Goal: Task Accomplishment & Management: Complete application form

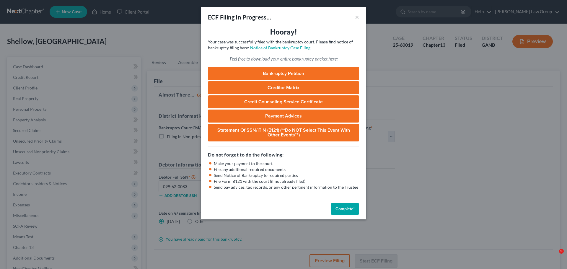
select select "0"
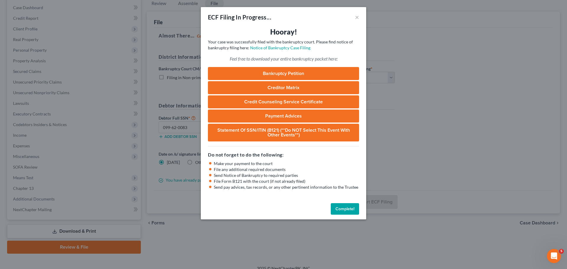
click at [347, 212] on button "Complete!" at bounding box center [345, 209] width 28 height 12
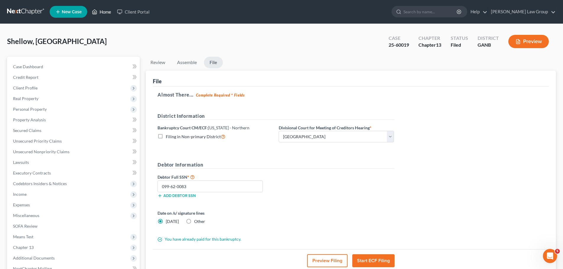
click at [103, 12] on link "Home" at bounding box center [101, 12] width 25 height 11
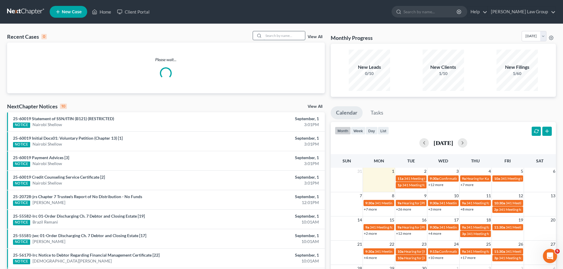
click at [289, 34] on input "search" at bounding box center [284, 35] width 41 height 9
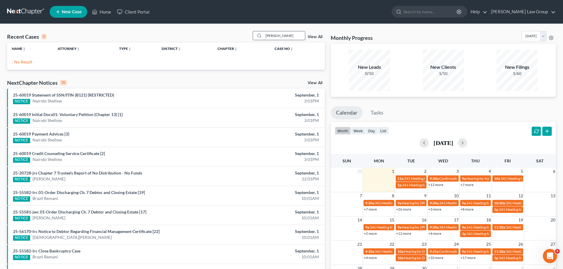
click at [293, 38] on input "[PERSON_NAME]" at bounding box center [284, 35] width 41 height 9
type input "[PERSON_NAME]"
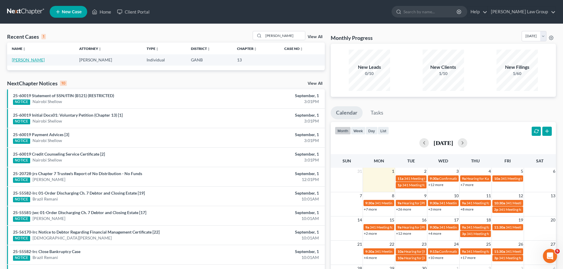
click at [25, 58] on link "[PERSON_NAME]" at bounding box center [28, 59] width 33 height 5
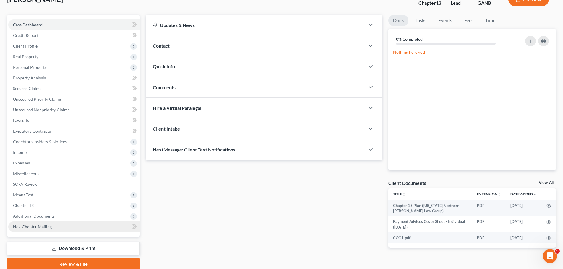
scroll to position [66, 0]
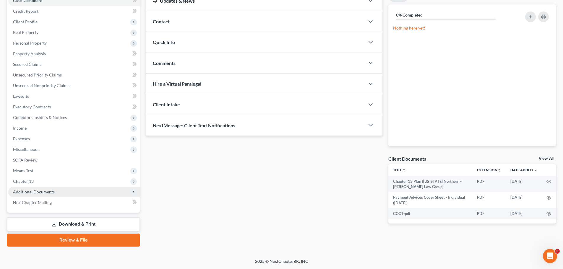
click at [55, 192] on span "Additional Documents" at bounding box center [74, 192] width 132 height 11
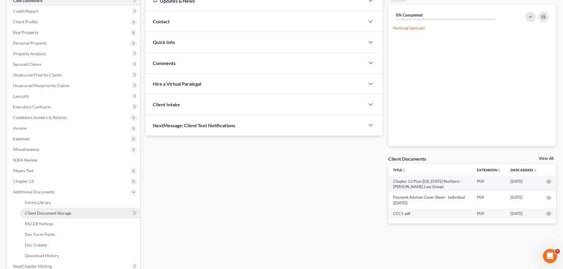
click at [72, 213] on link "Client Document Storage" at bounding box center [80, 213] width 120 height 11
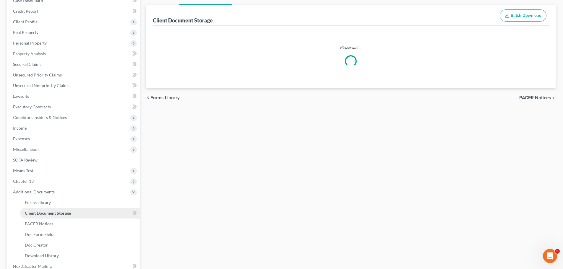
select select "5"
select select "35"
select select "0"
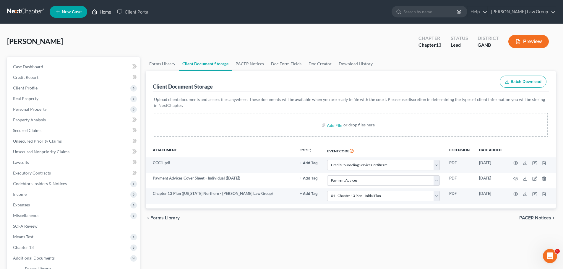
click at [107, 11] on link "Home" at bounding box center [101, 12] width 25 height 11
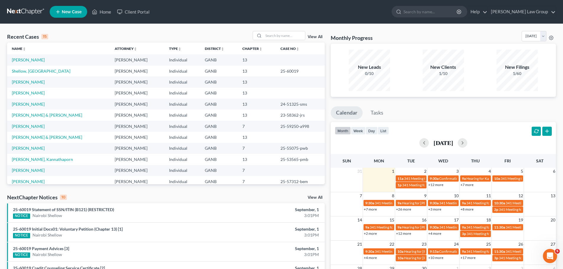
click at [22, 57] on td "[PERSON_NAME]" at bounding box center [58, 59] width 103 height 11
click at [20, 59] on link "[PERSON_NAME]" at bounding box center [28, 59] width 33 height 5
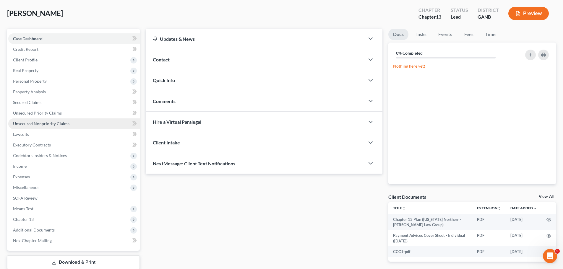
scroll to position [66, 0]
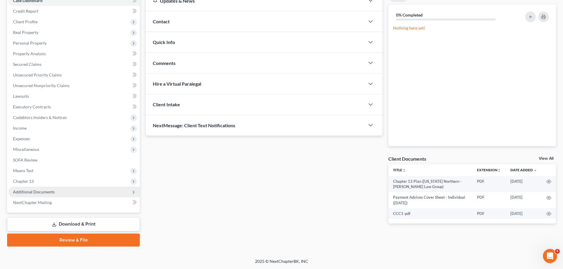
click at [58, 195] on span "Additional Documents" at bounding box center [74, 192] width 132 height 11
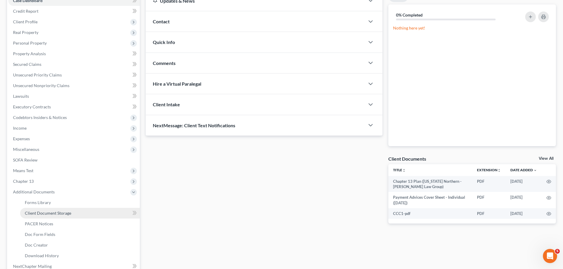
click at [79, 216] on link "Client Document Storage" at bounding box center [80, 213] width 120 height 11
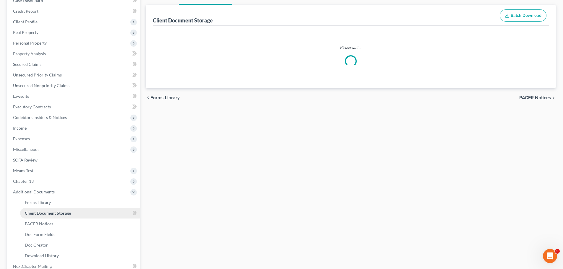
scroll to position [22, 0]
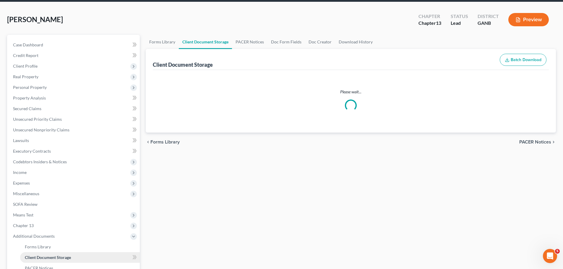
select select "5"
select select "35"
select select "0"
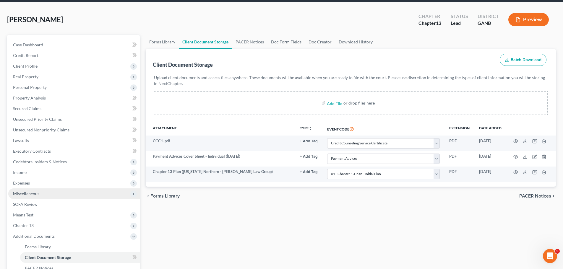
scroll to position [0, 0]
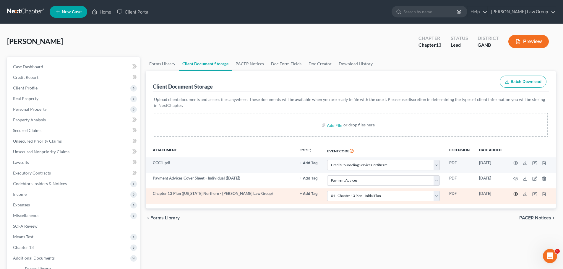
click at [515, 192] on icon "button" at bounding box center [515, 194] width 5 height 5
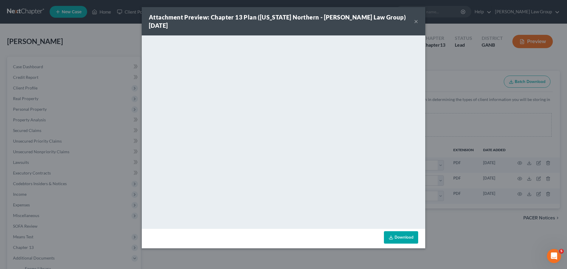
click at [415, 19] on button "×" at bounding box center [416, 21] width 4 height 7
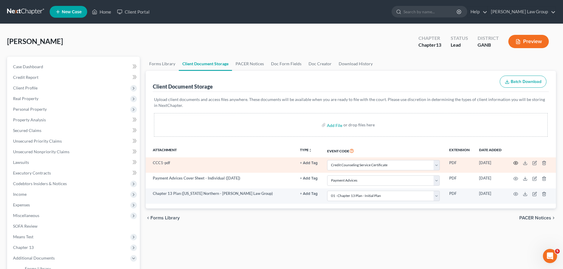
click at [515, 162] on icon "button" at bounding box center [515, 163] width 5 height 5
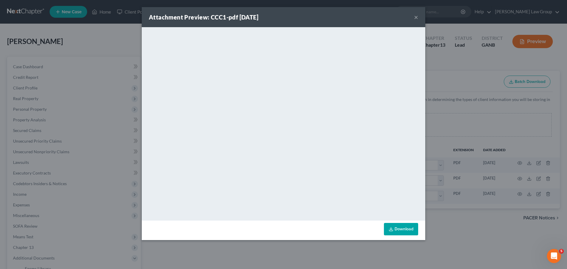
click at [416, 16] on button "×" at bounding box center [416, 17] width 4 height 7
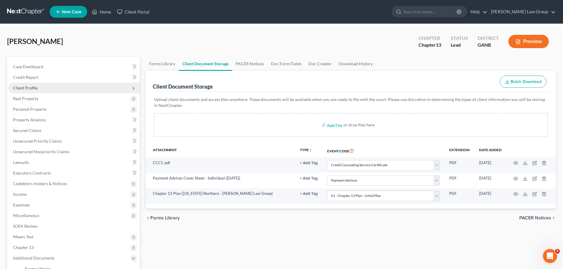
click at [22, 85] on span "Client Profile" at bounding box center [25, 87] width 25 height 5
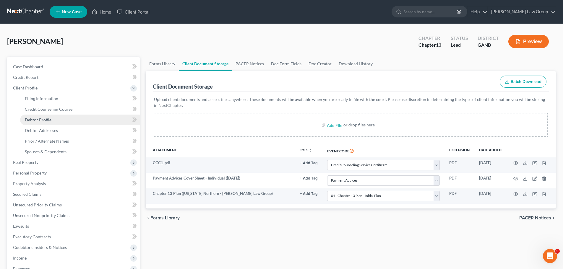
click at [47, 121] on span "Debtor Profile" at bounding box center [38, 119] width 27 height 5
select select "0"
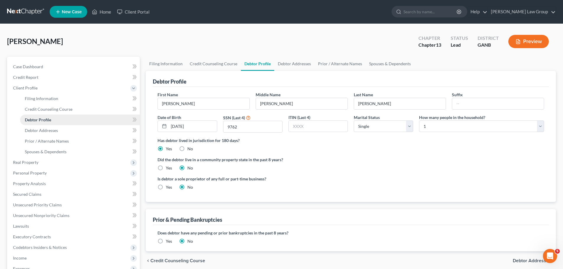
radio input "true"
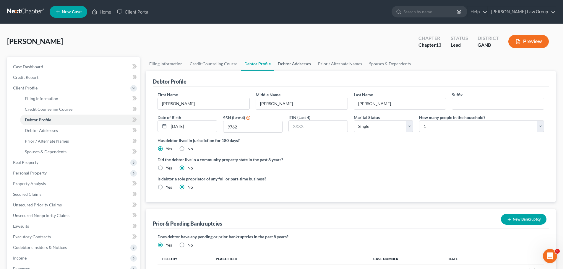
click at [297, 62] on link "Debtor Addresses" at bounding box center [294, 64] width 40 height 14
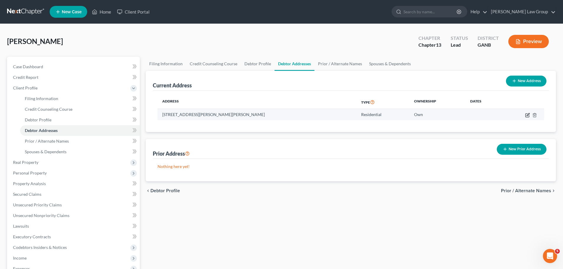
click at [529, 114] on icon "button" at bounding box center [528, 114] width 3 height 3
select select "10"
select select "30"
select select "0"
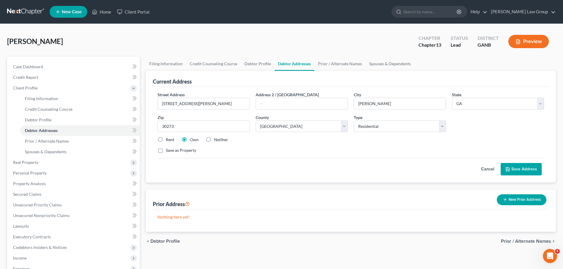
click at [514, 172] on button "Save Address" at bounding box center [521, 169] width 41 height 12
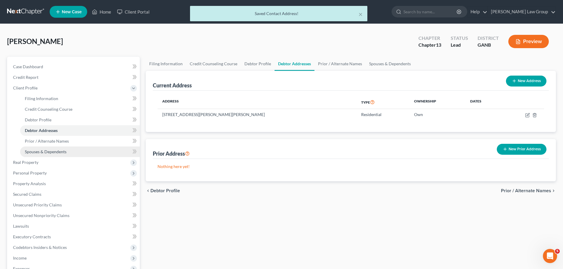
scroll to position [118, 0]
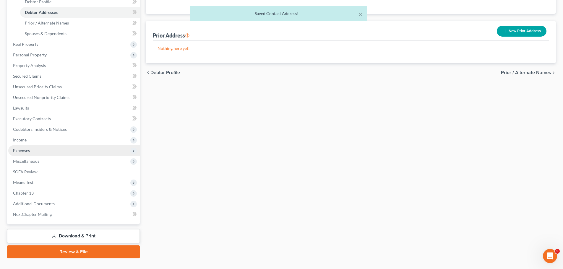
click at [38, 147] on span "Expenses" at bounding box center [74, 150] width 132 height 11
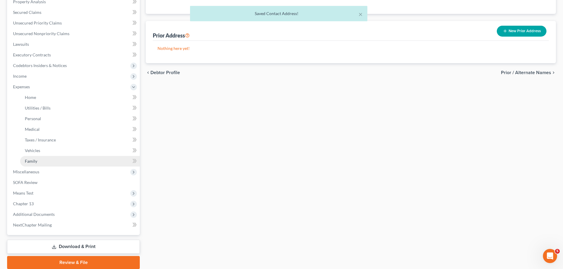
click at [37, 163] on link "Family" at bounding box center [80, 161] width 120 height 11
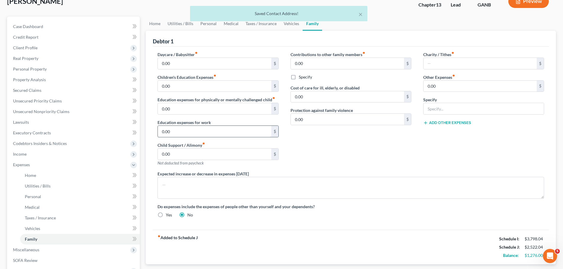
scroll to position [118, 0]
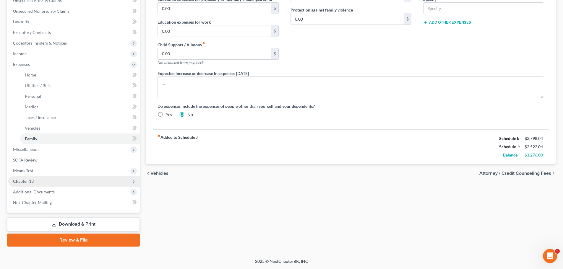
click at [55, 185] on span "Chapter 13" at bounding box center [74, 181] width 132 height 11
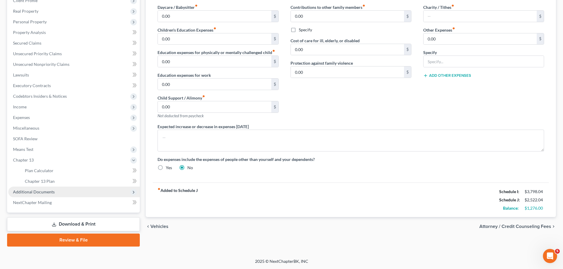
scroll to position [87, 0]
click at [53, 195] on span "Additional Documents" at bounding box center [74, 192] width 132 height 11
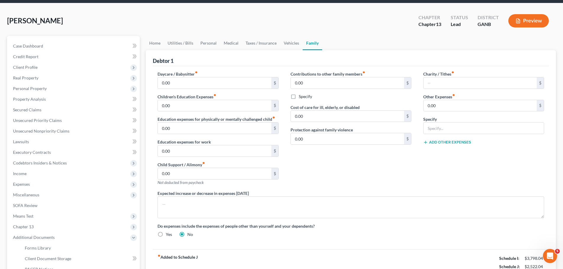
scroll to position [0, 0]
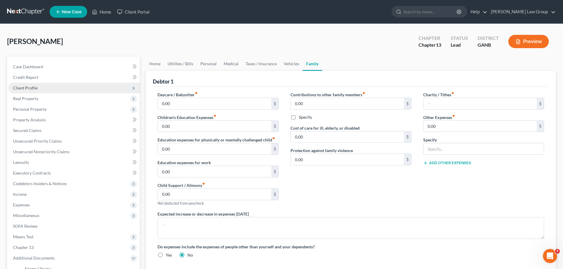
click at [48, 85] on span "Client Profile" at bounding box center [74, 88] width 132 height 11
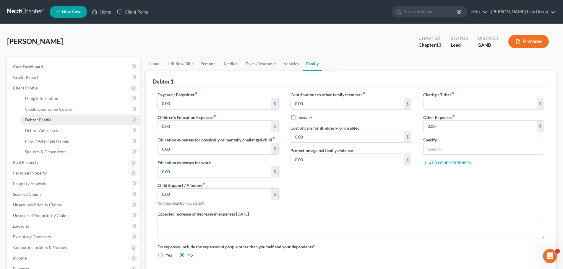
click at [47, 121] on span "Debtor Profile" at bounding box center [38, 119] width 27 height 5
select select "0"
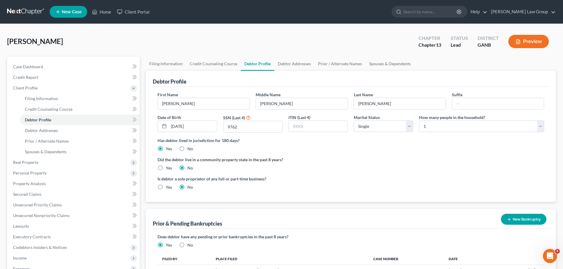
scroll to position [130, 0]
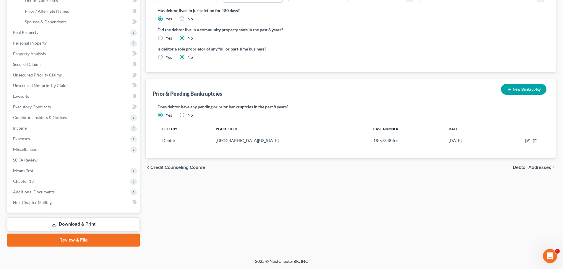
click at [77, 238] on link "Review & File" at bounding box center [73, 240] width 133 height 13
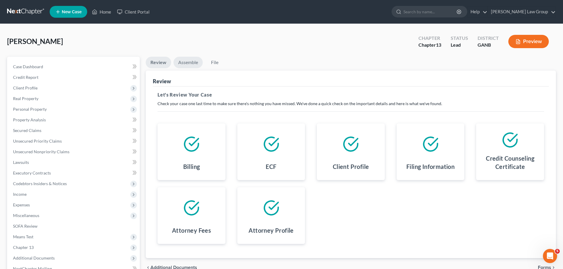
click at [183, 64] on link "Assemble" at bounding box center [187, 63] width 29 height 12
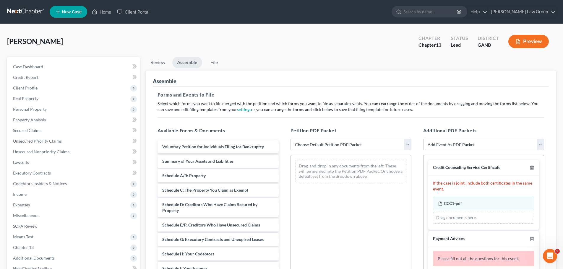
click at [345, 145] on select "Choose Default Petition PDF Packet Complete Bankruptcy Petition (all forms and …" at bounding box center [350, 145] width 121 height 12
select select "0"
click at [290, 139] on select "Choose Default Petition PDF Packet Complete Bankruptcy Petition (all forms and …" at bounding box center [350, 145] width 121 height 12
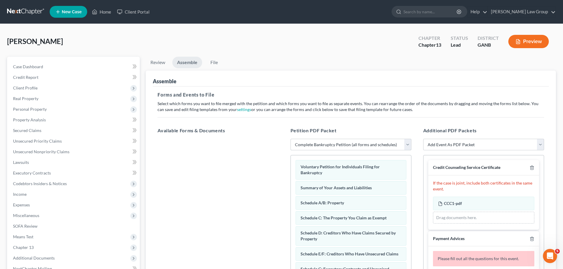
scroll to position [89, 0]
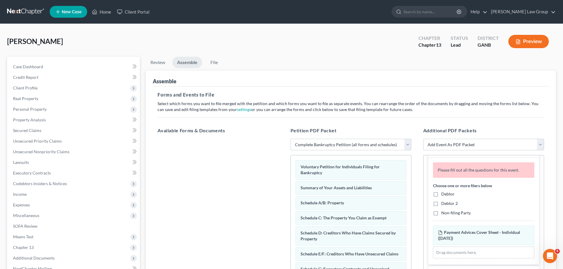
click at [441, 196] on label "Debtor" at bounding box center [447, 194] width 13 height 6
click at [444, 195] on input "Debtor" at bounding box center [446, 193] width 4 height 4
checkbox input "true"
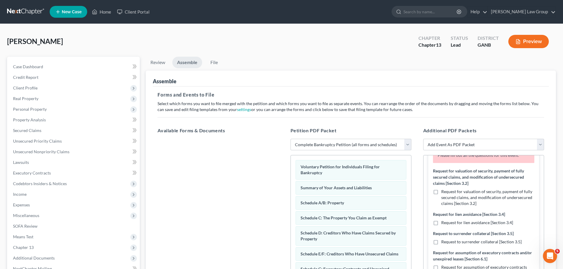
scroll to position [296, 0]
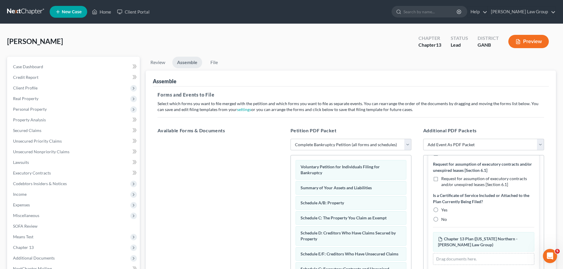
click at [441, 219] on label "No" at bounding box center [444, 220] width 6 height 6
click at [444, 219] on input "No" at bounding box center [446, 219] width 4 height 4
radio input "true"
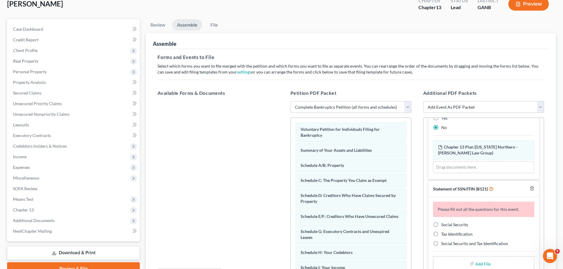
scroll to position [89, 0]
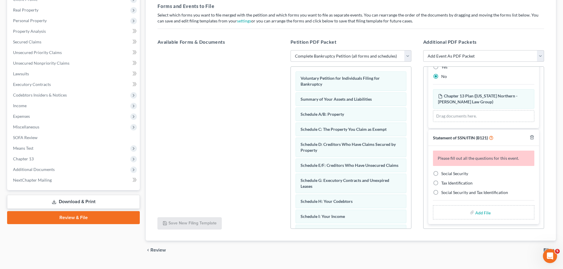
click at [441, 174] on label "Social Security" at bounding box center [454, 174] width 27 height 6
click at [444, 174] on input "Social Security" at bounding box center [446, 173] width 4 height 4
radio input "true"
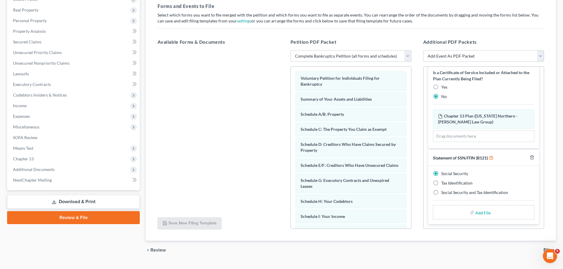
scroll to position [310, 0]
click at [479, 214] on input "file" at bounding box center [482, 212] width 14 height 11
type input "C:\fakepath\SSN to file in case [PERSON_NAME].pdf"
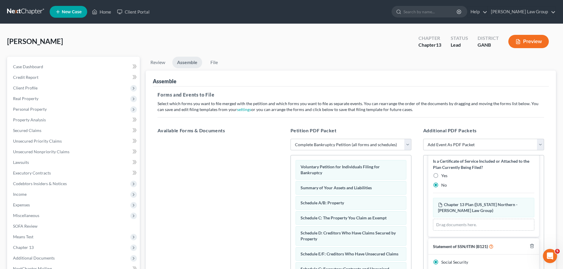
scroll to position [301, 0]
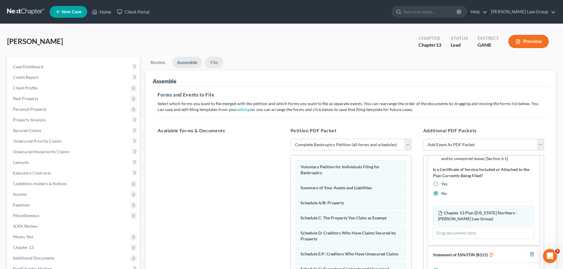
click at [214, 61] on link "File" at bounding box center [214, 63] width 19 height 12
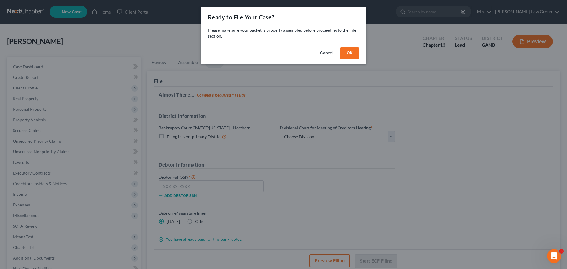
click at [357, 51] on button "OK" at bounding box center [349, 53] width 19 height 12
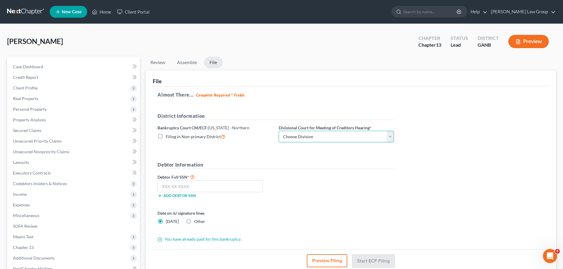
drag, startPoint x: 319, startPoint y: 134, endPoint x: 314, endPoint y: 141, distance: 8.6
click at [319, 134] on select "Choose Division [GEOGRAPHIC_DATA] [GEOGRAPHIC_DATA] [GEOGRAPHIC_DATA] [GEOGRAPH…" at bounding box center [336, 137] width 115 height 12
select select "0"
click at [279, 131] on select "Choose Division [GEOGRAPHIC_DATA] [GEOGRAPHIC_DATA] [GEOGRAPHIC_DATA] [GEOGRAPH…" at bounding box center [336, 137] width 115 height 12
click at [193, 190] on input "text" at bounding box center [210, 187] width 105 height 12
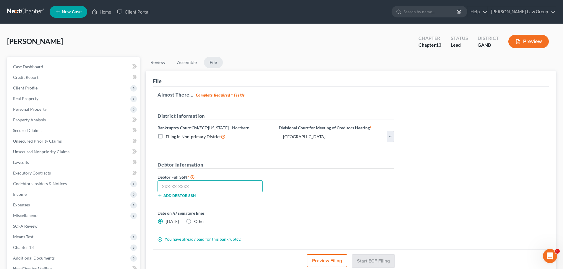
paste input "027-58-9762"
type input "027-58-9762"
click at [376, 193] on div "Debtor Full SSN * 027-58-9762 Add debtor SSN" at bounding box center [276, 188] width 242 height 30
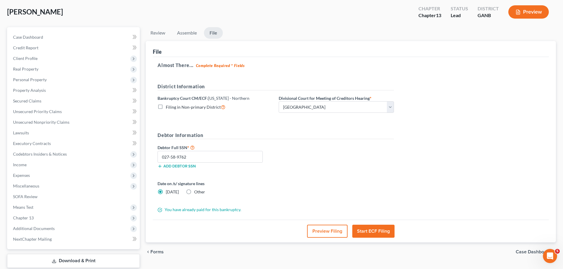
click at [461, 166] on div "Almost There... Complete Required * Fields District Information Bankruptcy Cour…" at bounding box center [351, 138] width 396 height 163
click at [375, 233] on button "Start ECF Filing" at bounding box center [373, 231] width 42 height 13
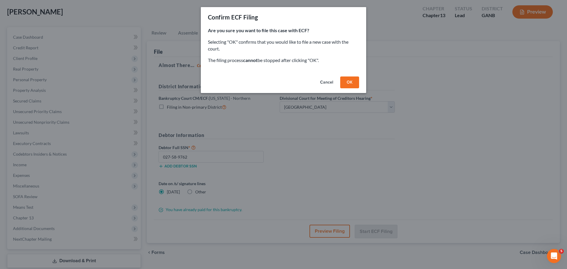
click at [349, 80] on button "OK" at bounding box center [349, 83] width 19 height 12
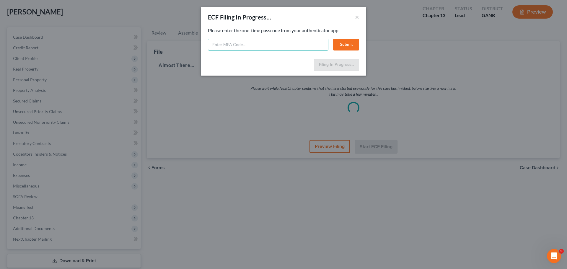
click at [235, 46] on input "text" at bounding box center [268, 45] width 121 height 12
type input "771706"
click at [344, 44] on button "Submit" at bounding box center [346, 45] width 26 height 12
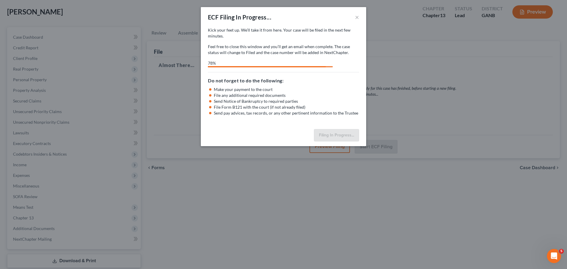
select select "0"
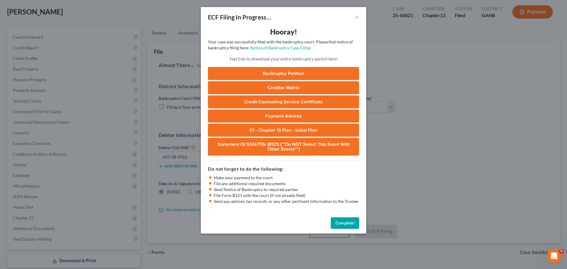
click at [340, 222] on button "Complete!" at bounding box center [345, 224] width 28 height 12
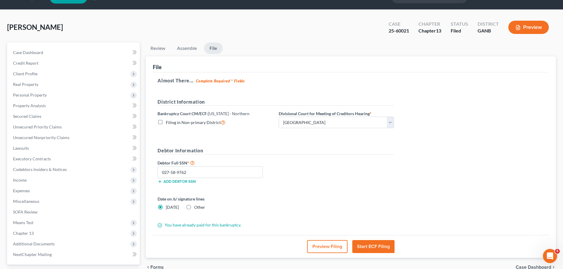
scroll to position [0, 0]
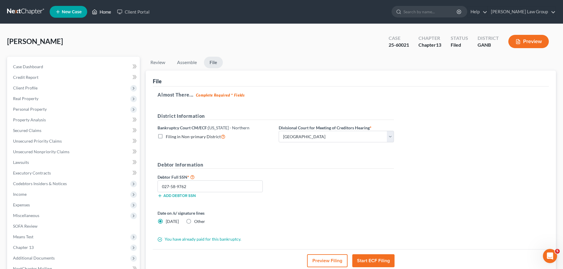
click at [105, 12] on link "Home" at bounding box center [101, 12] width 25 height 11
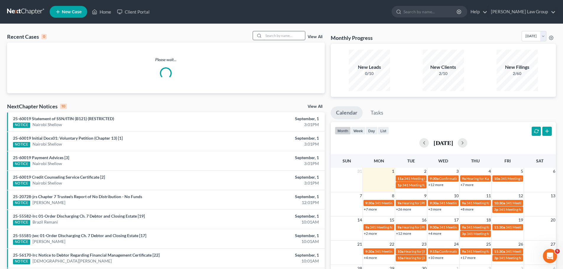
click at [281, 36] on input "search" at bounding box center [284, 35] width 41 height 9
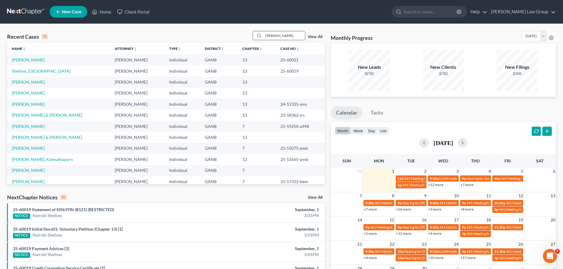
type input "[PERSON_NAME]"
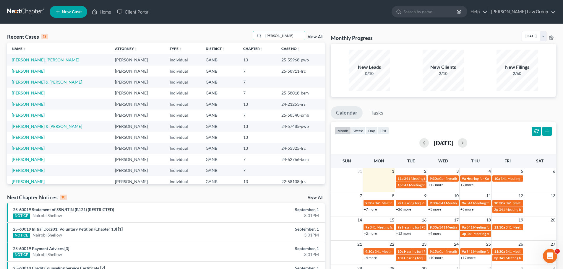
click at [28, 104] on link "[PERSON_NAME]" at bounding box center [28, 104] width 33 height 5
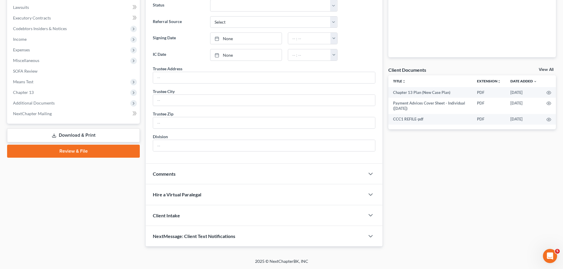
scroll to position [126, 0]
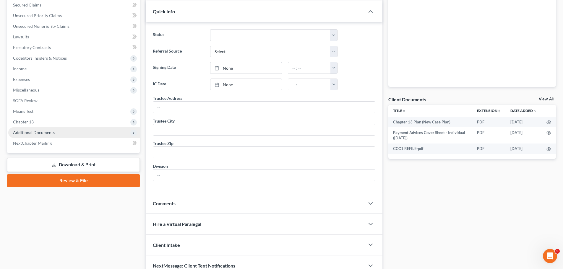
click at [80, 133] on span "Additional Documents" at bounding box center [74, 132] width 132 height 11
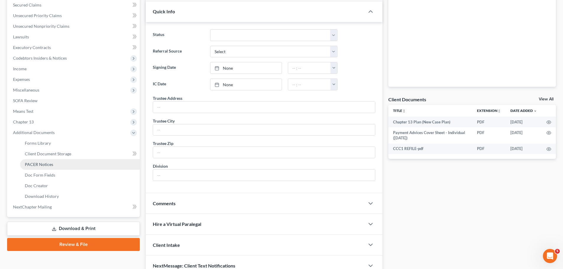
click at [53, 164] on link "PACER Notices" at bounding box center [80, 164] width 120 height 11
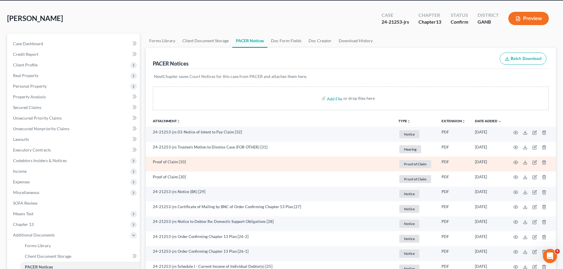
scroll to position [59, 0]
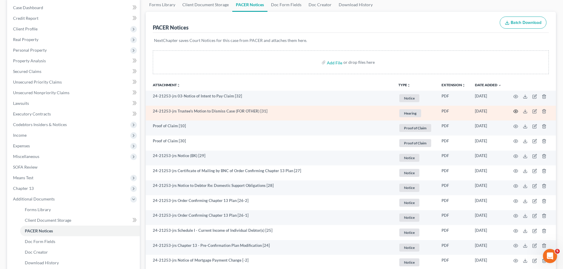
click at [517, 111] on icon "button" at bounding box center [516, 111] width 4 height 3
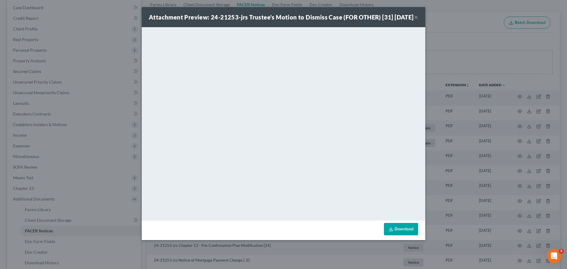
click at [415, 21] on button "×" at bounding box center [416, 17] width 4 height 7
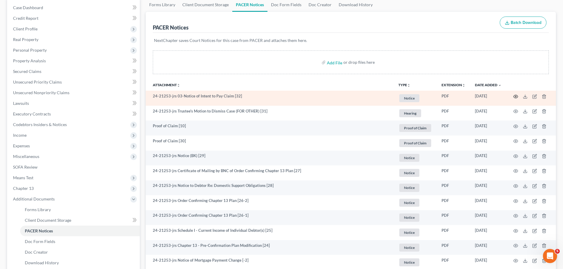
click at [517, 98] on icon "button" at bounding box center [515, 96] width 5 height 5
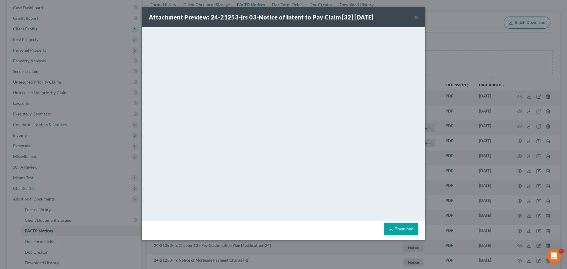
click at [416, 17] on button "×" at bounding box center [416, 17] width 4 height 7
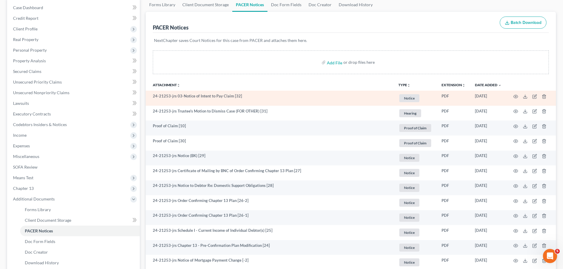
click at [512, 95] on td at bounding box center [531, 98] width 50 height 15
click at [515, 95] on icon "button" at bounding box center [515, 96] width 5 height 5
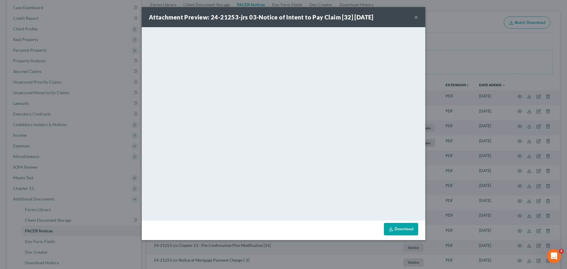
click at [415, 15] on button "×" at bounding box center [416, 17] width 4 height 7
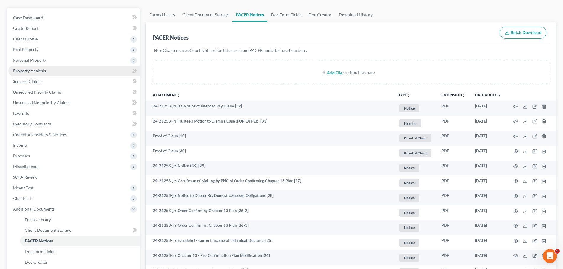
scroll to position [0, 0]
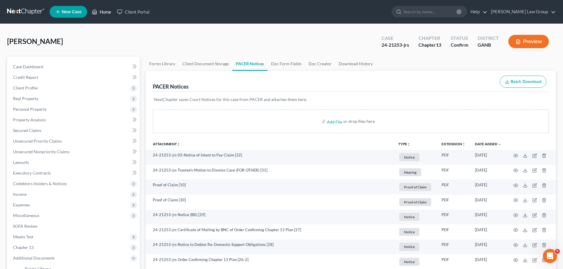
click at [105, 9] on link "Home" at bounding box center [101, 12] width 25 height 11
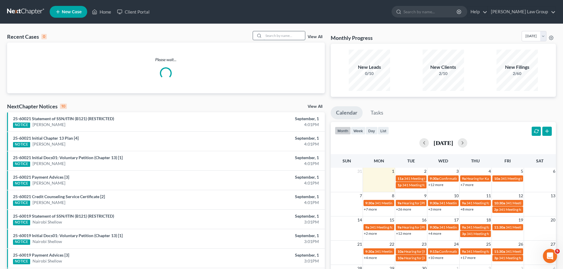
click at [267, 32] on input "search" at bounding box center [284, 35] width 41 height 9
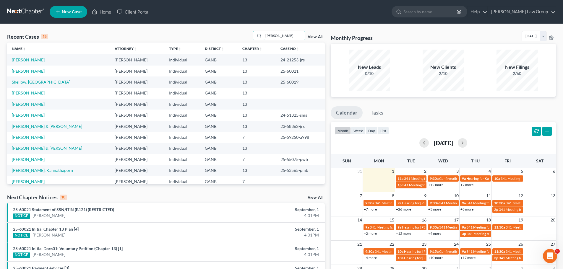
type input "[PERSON_NAME]"
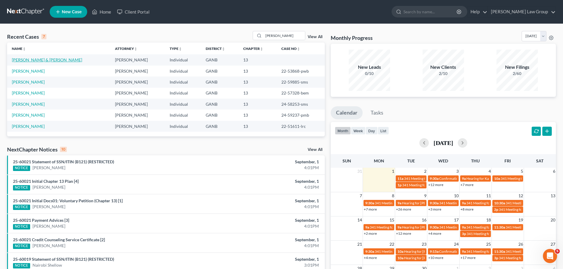
click at [42, 61] on link "[PERSON_NAME] & [PERSON_NAME]" at bounding box center [47, 59] width 70 height 5
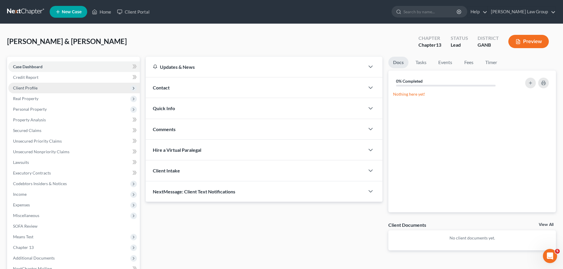
click at [32, 89] on span "Client Profile" at bounding box center [25, 87] width 25 height 5
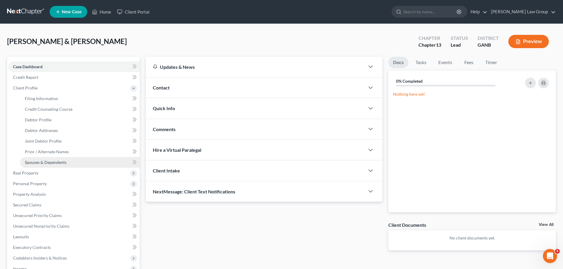
click at [57, 159] on link "Spouses & Dependents" at bounding box center [80, 162] width 120 height 11
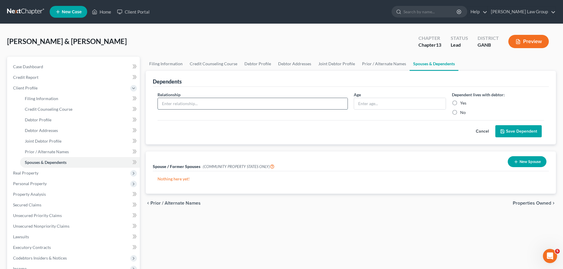
click at [219, 107] on input "text" at bounding box center [253, 103] width 190 height 11
type input "Mother"
type input "78"
click at [458, 98] on label "Dependent lives with debtor:" at bounding box center [478, 95] width 53 height 6
click at [460, 103] on label "Yes" at bounding box center [463, 103] width 6 height 6
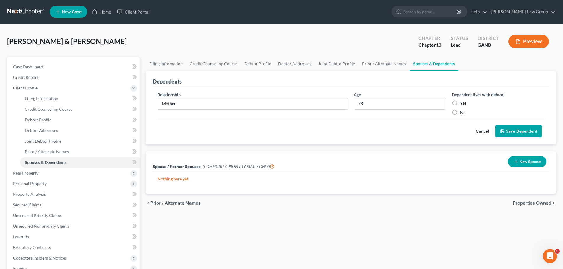
click at [462, 103] on input "Yes" at bounding box center [464, 102] width 4 height 4
radio input "true"
click at [516, 132] on button "Save Dependent" at bounding box center [518, 131] width 46 height 12
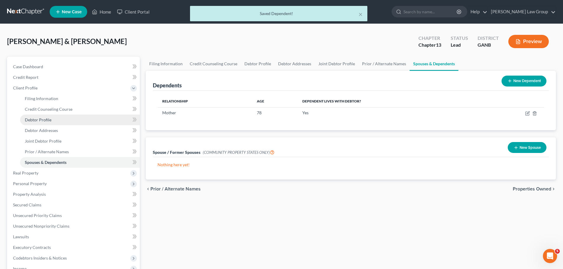
click at [62, 120] on link "Debtor Profile" at bounding box center [80, 120] width 120 height 11
select select "1"
select select "2"
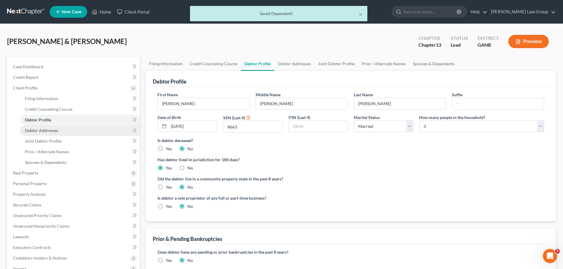
radio input "true"
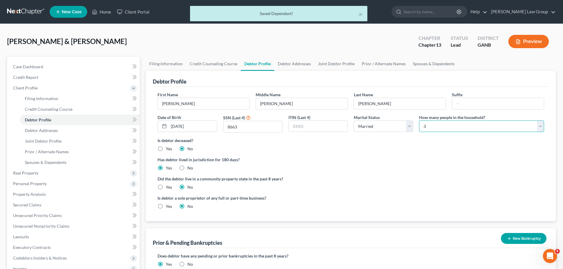
click at [432, 124] on select "Select 1 2 3 4 5 6 7 8 9 10 11 12 13 14 15 16 17 18 19 20" at bounding box center [481, 127] width 125 height 12
click at [421, 159] on label "Has debtor lived in jurisdiction for 180 days?" at bounding box center [351, 160] width 387 height 6
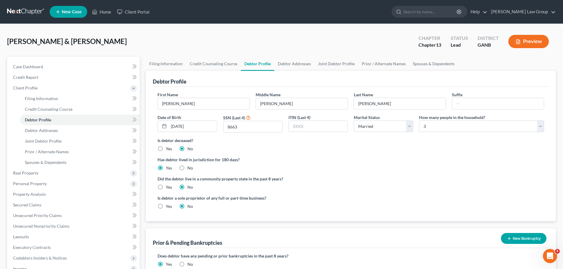
click at [376, 170] on div "Has debtor lived in jurisdiction for 180 days? Yes No Debtor must reside in jur…" at bounding box center [351, 164] width 387 height 14
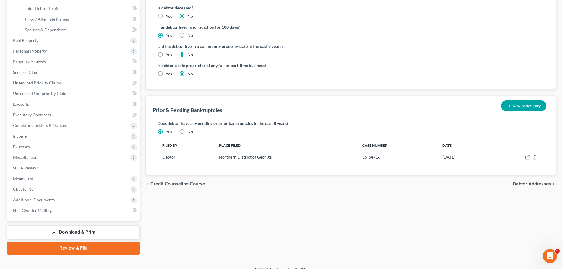
scroll to position [141, 0]
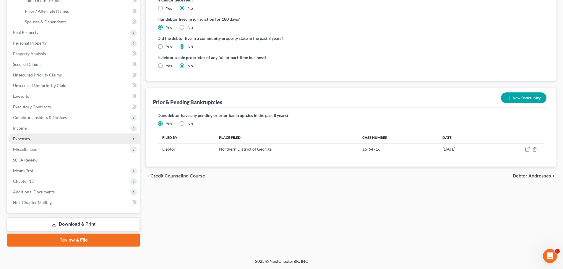
click at [39, 141] on span "Expenses" at bounding box center [74, 139] width 132 height 11
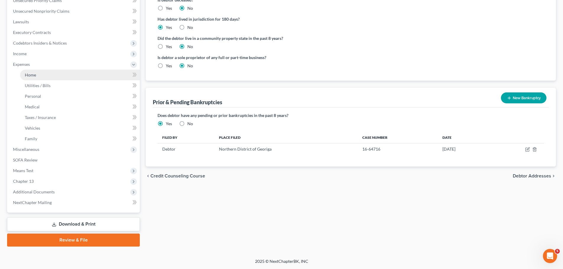
click at [46, 79] on link "Home" at bounding box center [80, 75] width 120 height 11
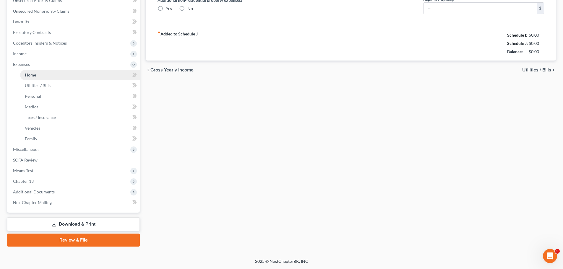
type input "1,200.00"
type input "0.00"
radio input "true"
type input "45.00"
type input "0.00"
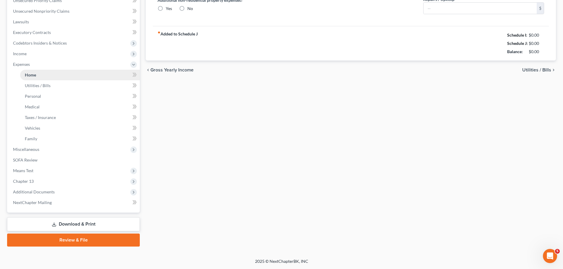
type input "0.00"
type input "50.00"
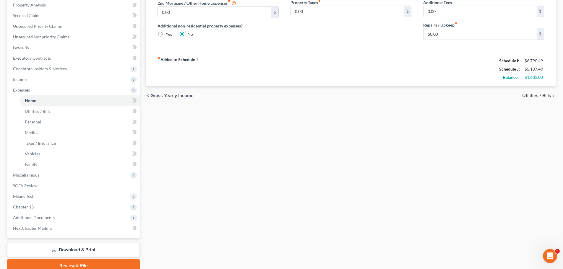
scroll to position [141, 0]
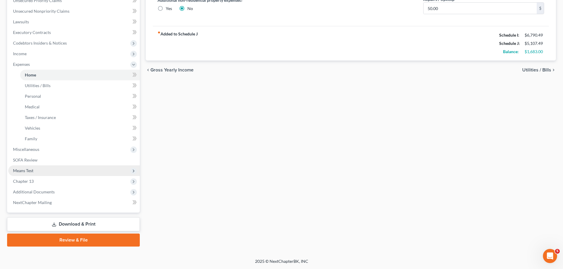
click at [52, 173] on span "Means Test" at bounding box center [74, 170] width 132 height 11
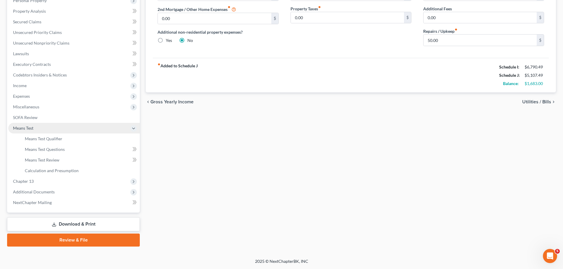
scroll to position [109, 0]
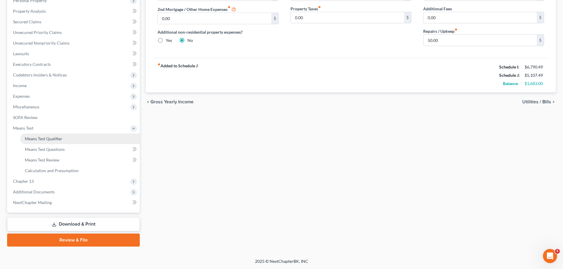
click at [66, 134] on link "Means Test Qualifier" at bounding box center [80, 139] width 120 height 11
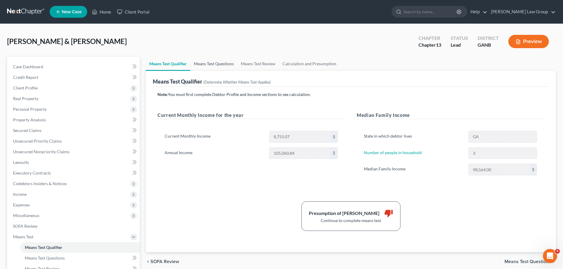
click at [206, 61] on link "Means Test Questions" at bounding box center [213, 64] width 47 height 14
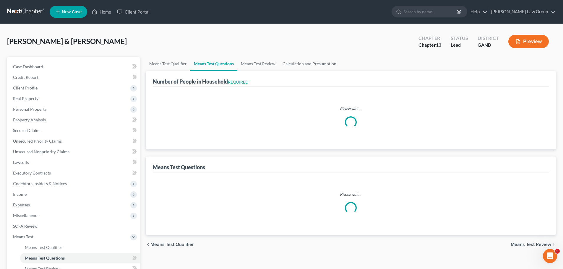
select select "1"
select select "60"
select select "3"
select select "0"
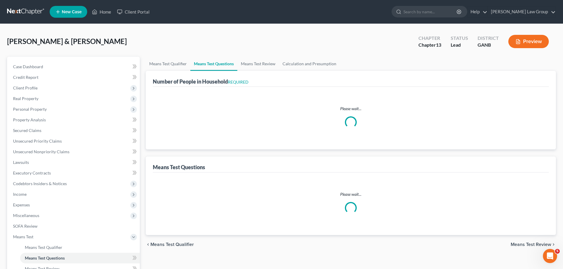
select select "1"
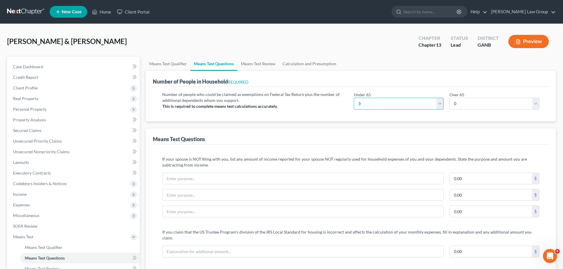
click at [368, 100] on select "# 0 1 2 3 4 5 6 7 8 9 10" at bounding box center [399, 104] width 90 height 12
select select "2"
click at [354, 98] on select "# 0 1 2 3 4 5 6 7 8 9 10" at bounding box center [399, 104] width 90 height 12
click at [465, 107] on select "# 0 1 2 3 4 5 6 7 8 9 10" at bounding box center [494, 104] width 90 height 12
select select "1"
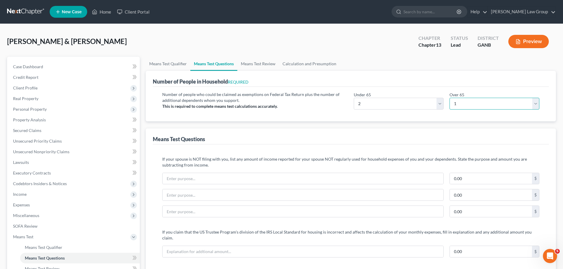
click at [449, 98] on select "# 0 1 2 3 4 5 6 7 8 9 10" at bounding box center [494, 104] width 90 height 12
click at [427, 134] on div "Means Test Questions" at bounding box center [351, 137] width 396 height 16
click at [260, 60] on link "Means Test Review" at bounding box center [258, 64] width 42 height 14
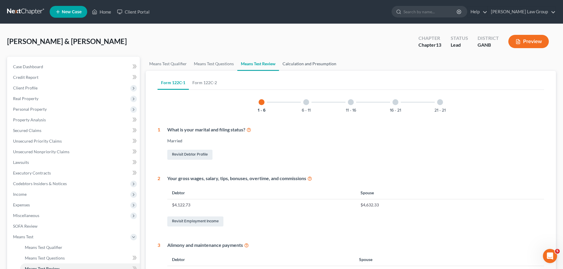
click at [295, 68] on link "Calculation and Presumption" at bounding box center [309, 64] width 61 height 14
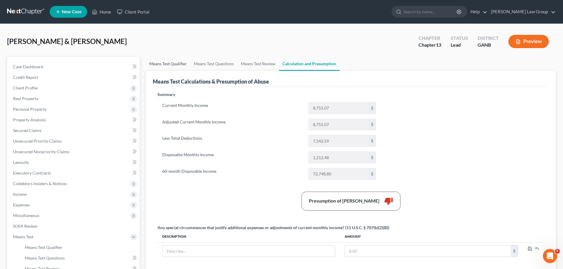
click at [165, 64] on link "Means Test Qualifier" at bounding box center [168, 64] width 45 height 14
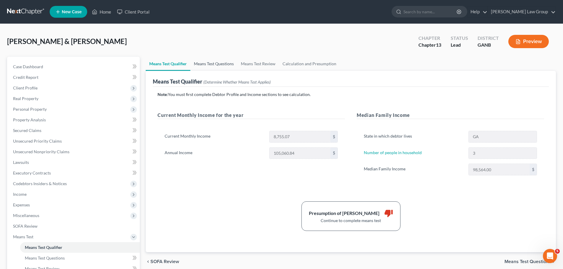
click at [218, 65] on link "Means Test Questions" at bounding box center [213, 64] width 47 height 14
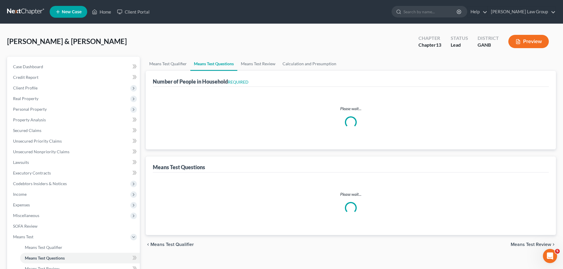
select select "1"
select select "60"
select select "2"
select select "1"
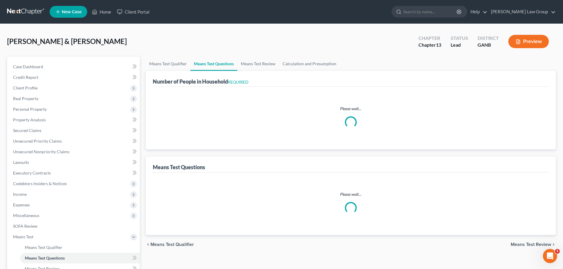
select select "1"
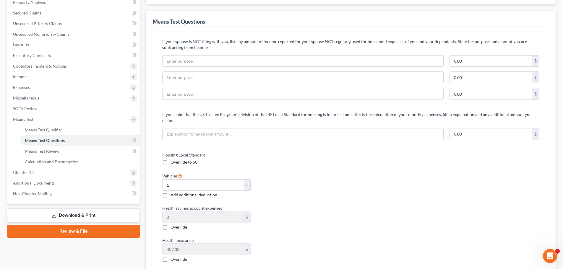
scroll to position [118, 0]
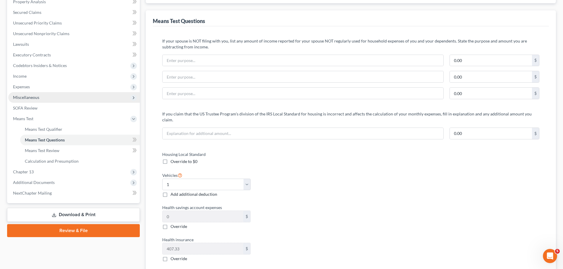
click at [37, 97] on span "Miscellaneous" at bounding box center [26, 97] width 26 height 5
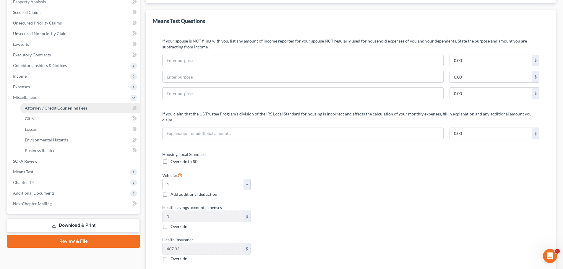
click at [72, 106] on span "Attorney / Credit Counseling Fees" at bounding box center [56, 108] width 62 height 5
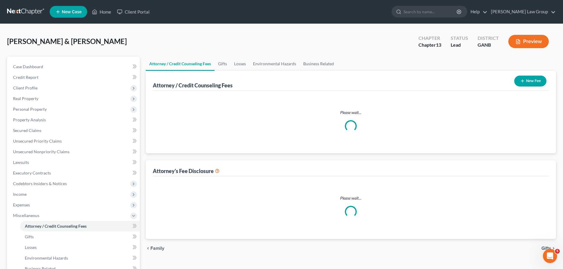
select select "0"
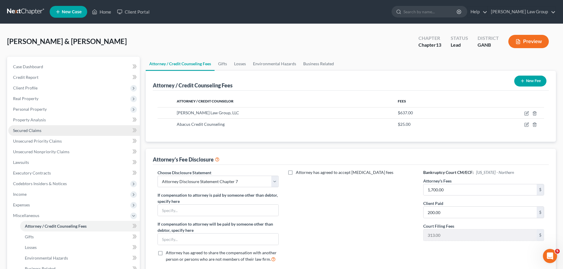
click at [35, 128] on span "Secured Claims" at bounding box center [27, 130] width 28 height 5
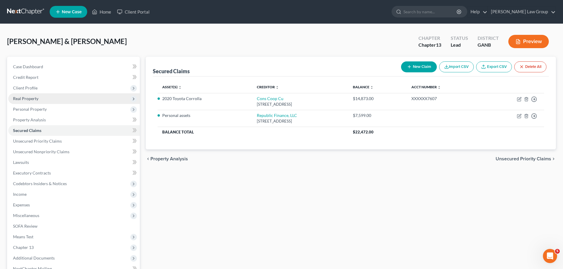
click at [47, 100] on span "Real Property" at bounding box center [74, 98] width 132 height 11
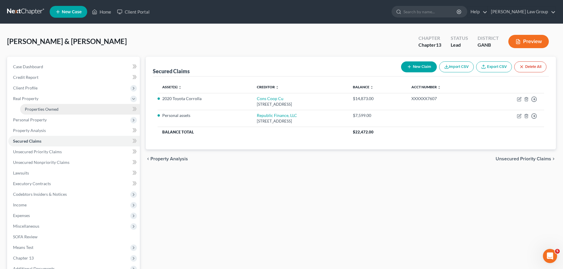
click at [66, 109] on link "Properties Owned" at bounding box center [80, 109] width 120 height 11
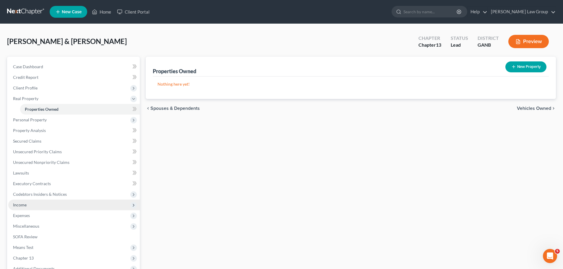
click at [30, 205] on span "Income" at bounding box center [74, 205] width 132 height 11
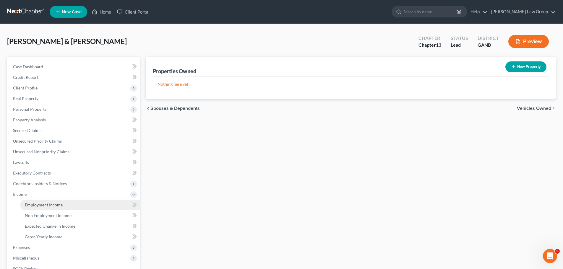
click at [69, 204] on link "Employment Income" at bounding box center [80, 205] width 120 height 11
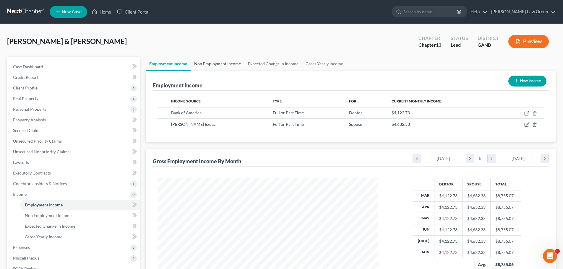
click at [209, 64] on link "Non Employment Income" at bounding box center [218, 64] width 54 height 14
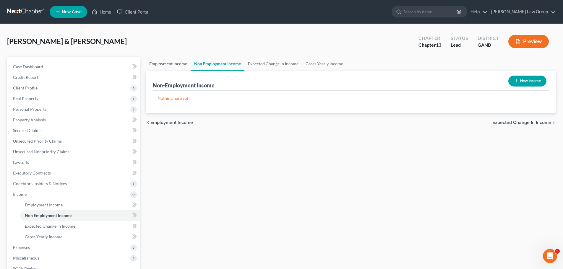
click at [166, 68] on link "Employment Income" at bounding box center [168, 64] width 45 height 14
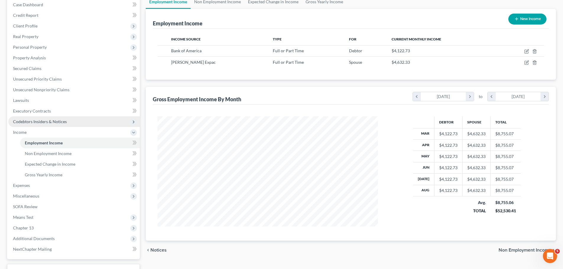
scroll to position [109, 0]
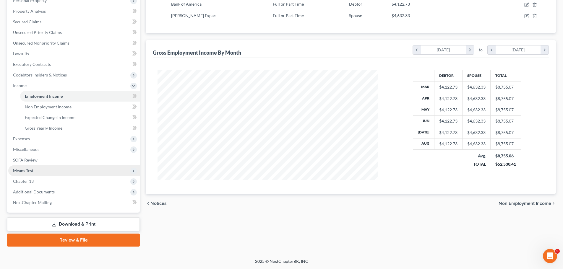
click at [41, 172] on span "Means Test" at bounding box center [74, 170] width 132 height 11
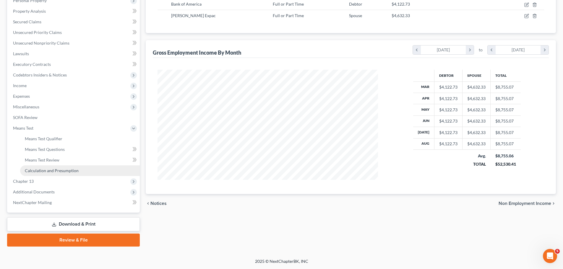
click at [48, 167] on link "Calculation and Presumption" at bounding box center [80, 170] width 120 height 11
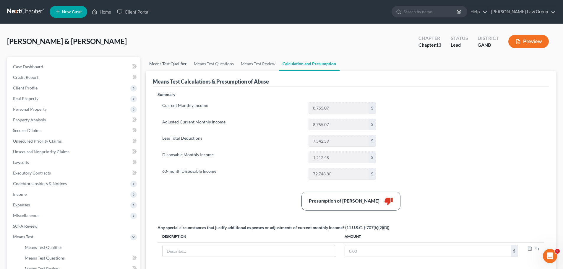
click at [169, 65] on link "Means Test Qualifier" at bounding box center [168, 64] width 45 height 14
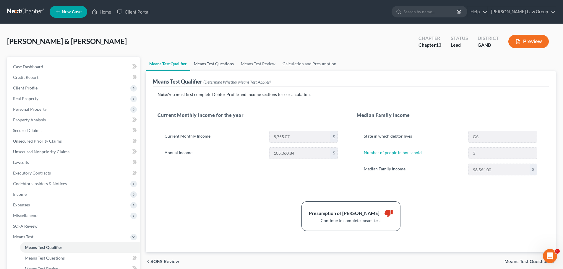
click at [205, 65] on link "Means Test Questions" at bounding box center [213, 64] width 47 height 14
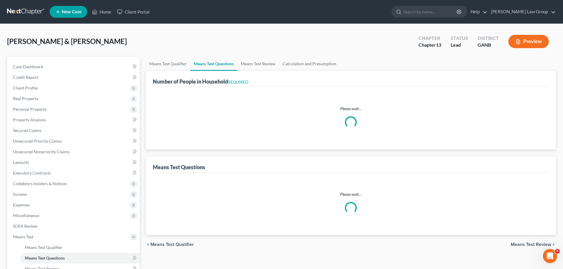
select select "1"
select select "60"
select select "2"
select select "1"
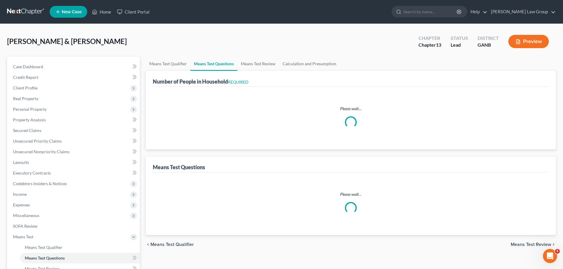
select select "1"
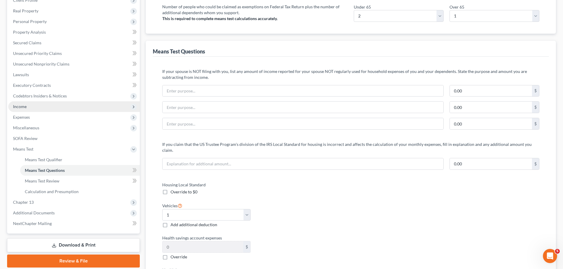
scroll to position [59, 0]
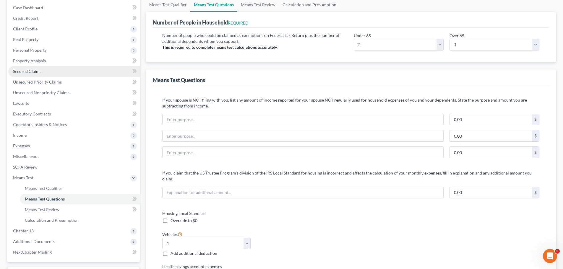
click at [38, 66] on link "Secured Claims" at bounding box center [74, 71] width 132 height 11
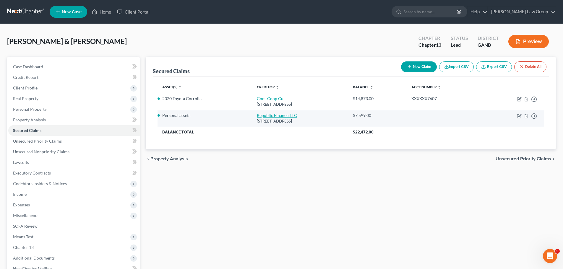
click at [262, 115] on link "Republic Finance, LLC" at bounding box center [277, 115] width 40 height 5
select select "0"
select select "3"
select select "2"
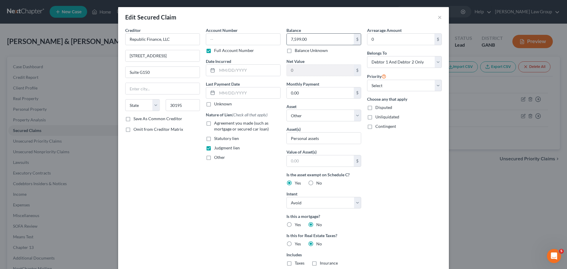
click at [307, 40] on input "7,599.00" at bounding box center [320, 39] width 67 height 11
click at [398, 179] on div "Arrearage Amount 0 $ Belongs To * Select Debtor 1 Only Debtor 2 Only Debtor 1 A…" at bounding box center [404, 168] width 81 height 283
click at [317, 207] on select "Select Surrender Redeem Reaffirm Avoid Other" at bounding box center [324, 203] width 75 height 12
select select "2"
click at [287, 197] on select "Select Surrender Redeem Reaffirm Avoid Other" at bounding box center [324, 203] width 75 height 12
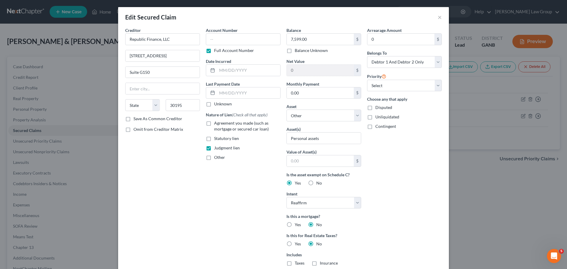
click at [393, 221] on div "Arrearage Amount 0 $ Belongs To * Select Debtor 1 Only Debtor 2 Only Debtor 1 A…" at bounding box center [404, 168] width 81 height 283
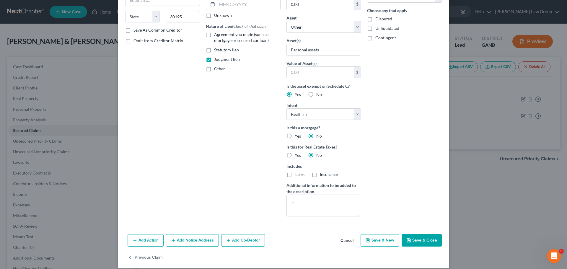
click at [414, 238] on button "Save & Close" at bounding box center [422, 240] width 40 height 12
select select
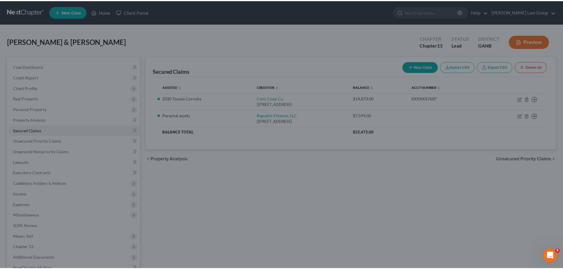
scroll to position [30, 0]
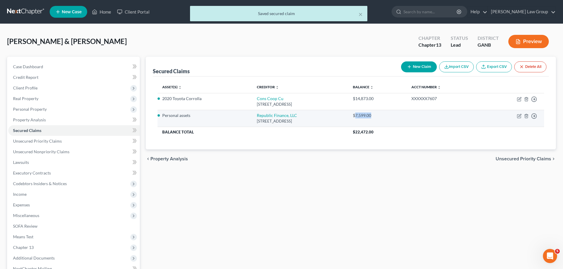
drag, startPoint x: 406, startPoint y: 118, endPoint x: 382, endPoint y: 120, distance: 24.1
click at [382, 120] on td "$7,599.00" at bounding box center [377, 118] width 59 height 17
copy div "7,599.00"
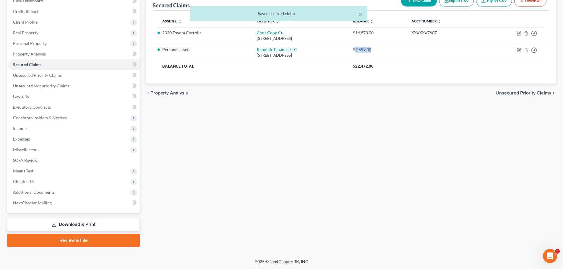
scroll to position [66, 0]
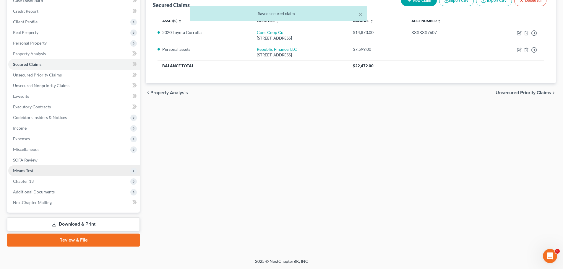
click at [56, 167] on span "Means Test" at bounding box center [74, 170] width 132 height 11
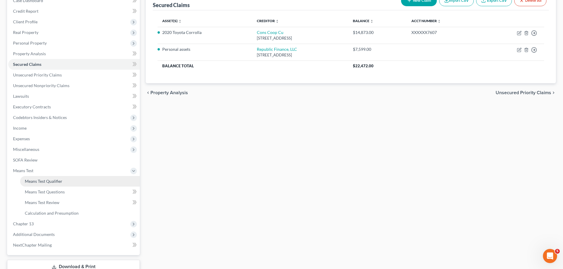
click at [78, 185] on link "Means Test Qualifier" at bounding box center [80, 181] width 120 height 11
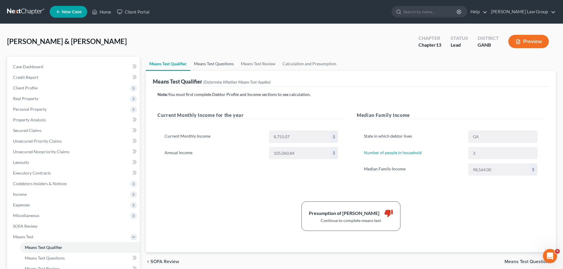
click at [214, 66] on link "Means Test Questions" at bounding box center [213, 64] width 47 height 14
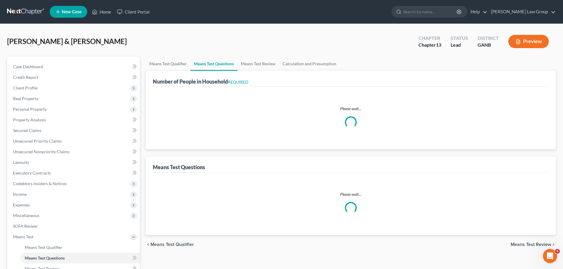
select select "1"
select select "60"
select select "2"
select select "1"
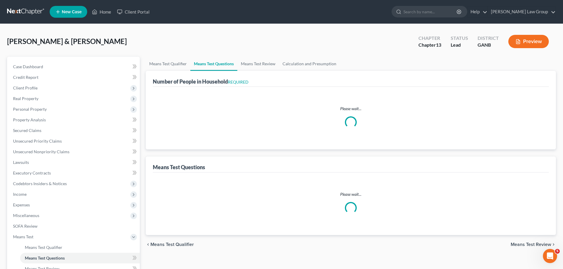
select select "1"
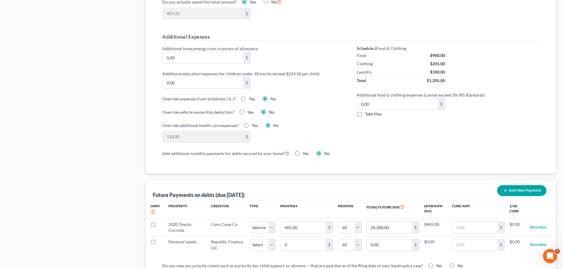
scroll to position [443, 0]
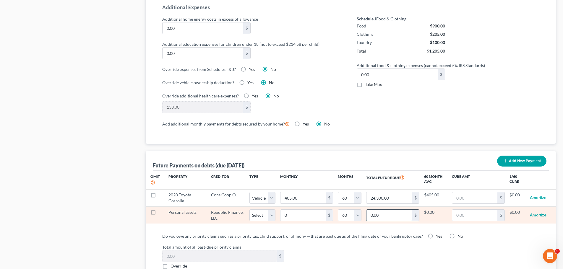
click at [400, 210] on input "0.00" at bounding box center [388, 215] width 45 height 11
paste input "7,599"
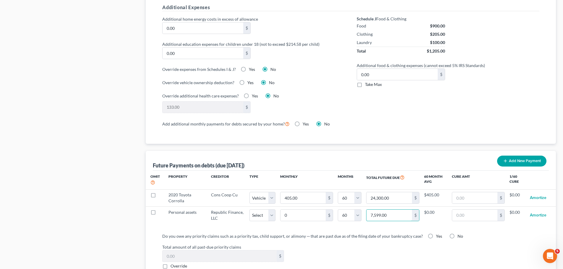
type input "7,599.00"
click at [400, 120] on div "Add additional monthly payments for debts secured by your home? Yes No" at bounding box center [350, 123] width 377 height 7
select select "60"
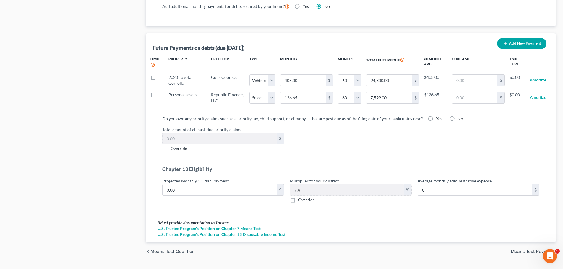
scroll to position [561, 0]
click at [457, 115] on label "No" at bounding box center [460, 118] width 6 height 6
click at [460, 115] on input "No" at bounding box center [462, 117] width 4 height 4
radio input "true"
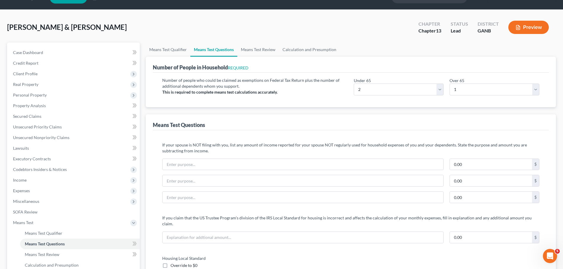
scroll to position [0, 0]
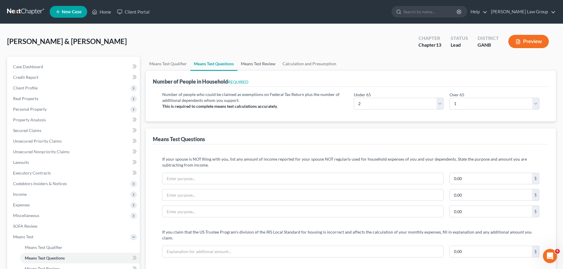
click at [254, 61] on link "Means Test Review" at bounding box center [258, 64] width 42 height 14
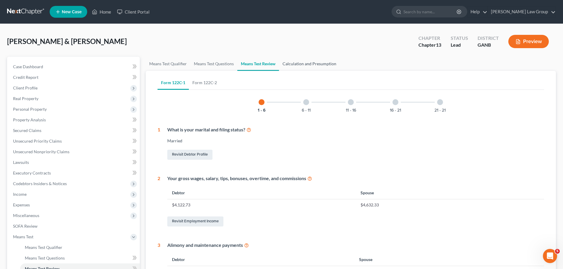
click at [304, 64] on link "Calculation and Presumption" at bounding box center [309, 64] width 61 height 14
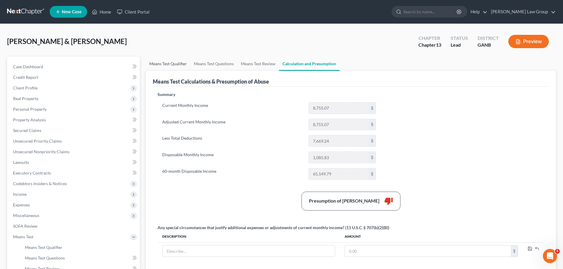
click at [153, 64] on link "Means Test Qualifier" at bounding box center [168, 64] width 45 height 14
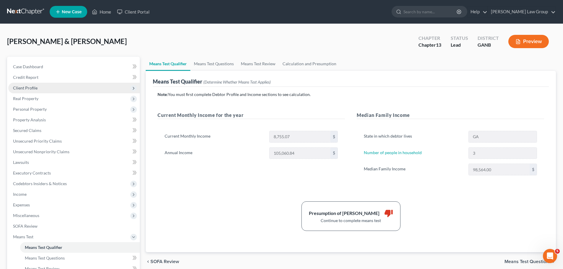
click at [61, 84] on span "Client Profile" at bounding box center [74, 88] width 132 height 11
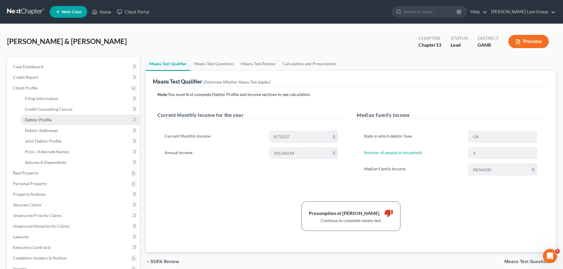
click at [74, 123] on link "Debtor Profile" at bounding box center [80, 120] width 120 height 11
select select "1"
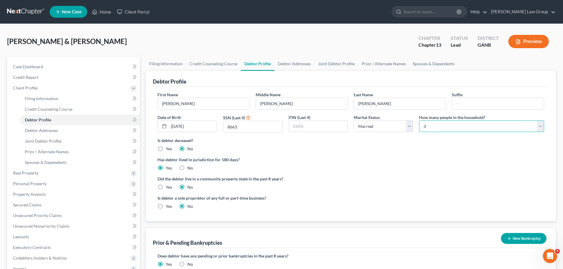
click at [452, 126] on select "Select 1 2 3 4 5 6 7 8 9 10 11 12 13 14 15 16 17 18 19 20" at bounding box center [481, 127] width 125 height 12
select select "3"
click at [419, 121] on select "Select 1 2 3 4 5 6 7 8 9 10 11 12 13 14 15 16 17 18 19 20" at bounding box center [481, 127] width 125 height 12
click at [420, 171] on div "Has debtor lived in jurisdiction for 180 days? Yes No Debtor must reside in jur…" at bounding box center [351, 164] width 387 height 14
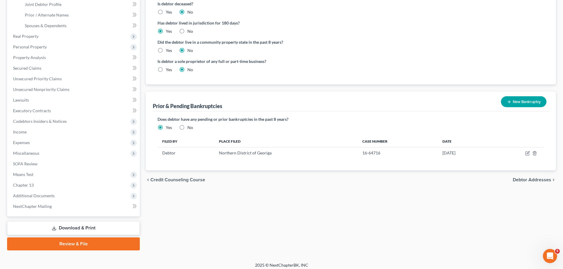
scroll to position [141, 0]
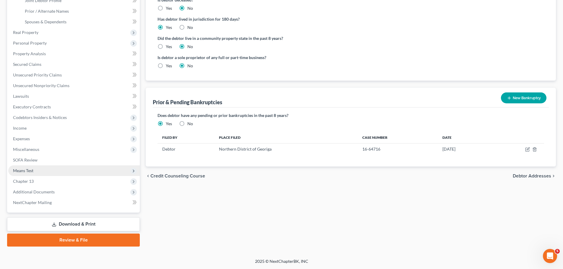
click at [33, 172] on span "Means Test" at bounding box center [23, 170] width 20 height 5
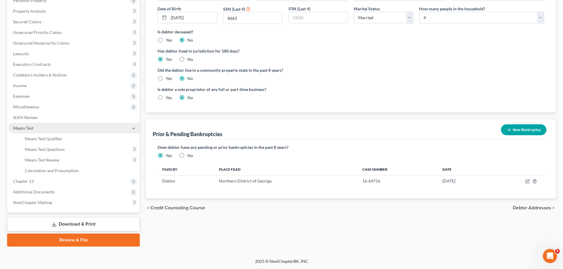
scroll to position [109, 0]
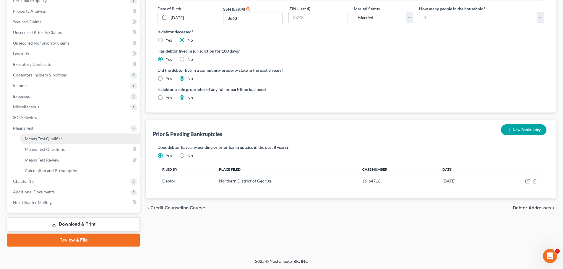
click at [72, 140] on link "Means Test Qualifier" at bounding box center [80, 139] width 120 height 11
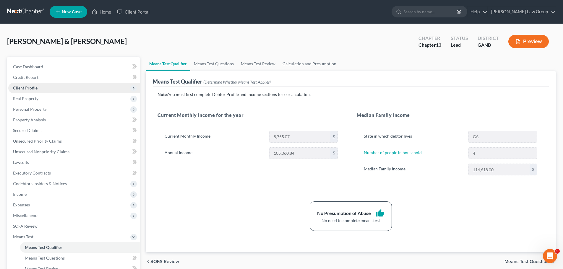
click at [51, 86] on span "Client Profile" at bounding box center [74, 88] width 132 height 11
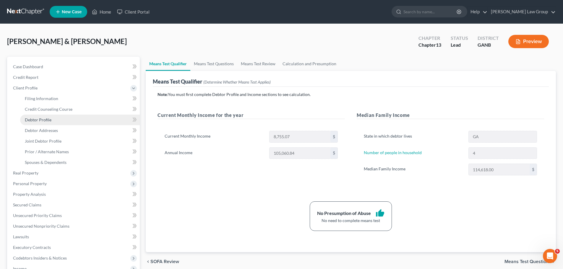
click at [57, 122] on link "Debtor Profile" at bounding box center [80, 120] width 120 height 11
select select "1"
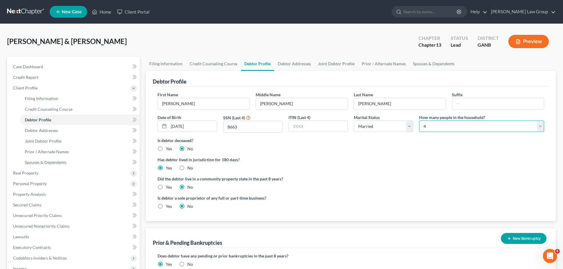
click at [424, 127] on select "Select 1 2 3 4 5 6 7 8 9 10 11 12 13 14 15 16 17 18 19 20" at bounding box center [481, 127] width 125 height 12
select select "2"
click at [419, 121] on select "Select 1 2 3 4 5 6 7 8 9 10 11 12 13 14 15 16 17 18 19 20" at bounding box center [481, 127] width 125 height 12
